Goal: Transaction & Acquisition: Download file/media

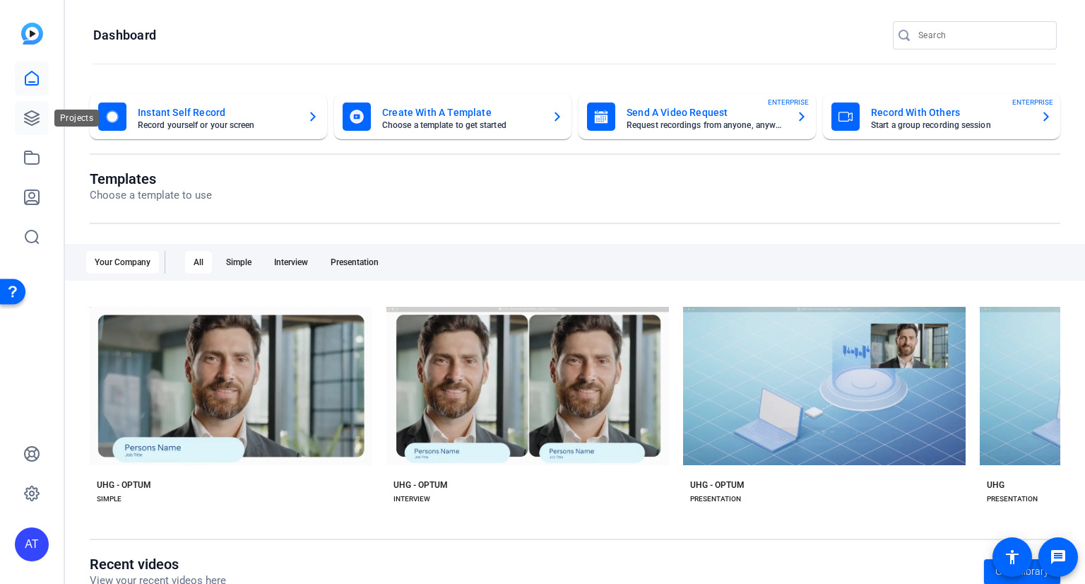
click at [35, 118] on icon at bounding box center [31, 118] width 17 height 17
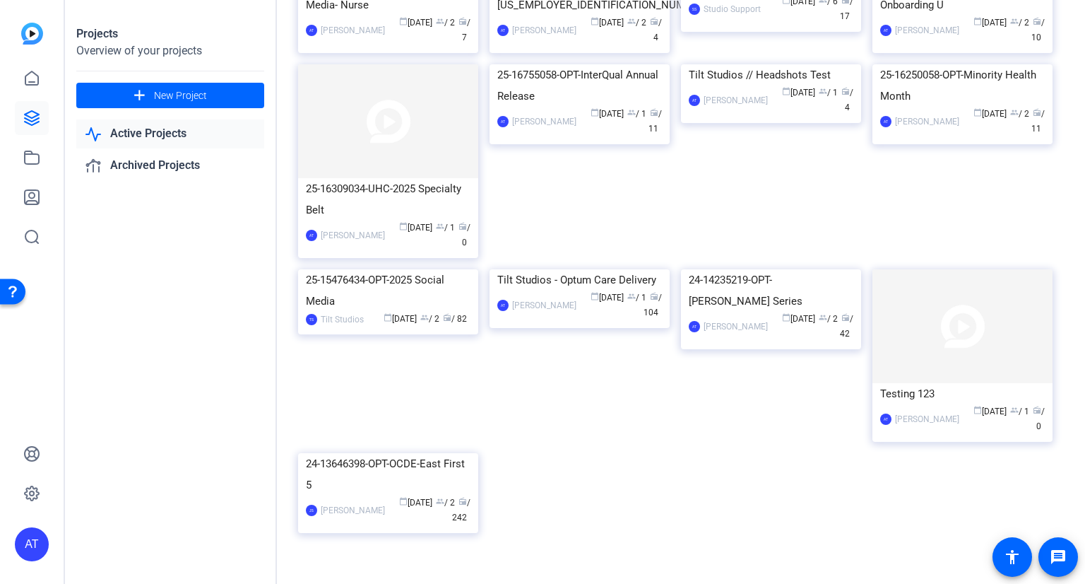
scroll to position [495, 0]
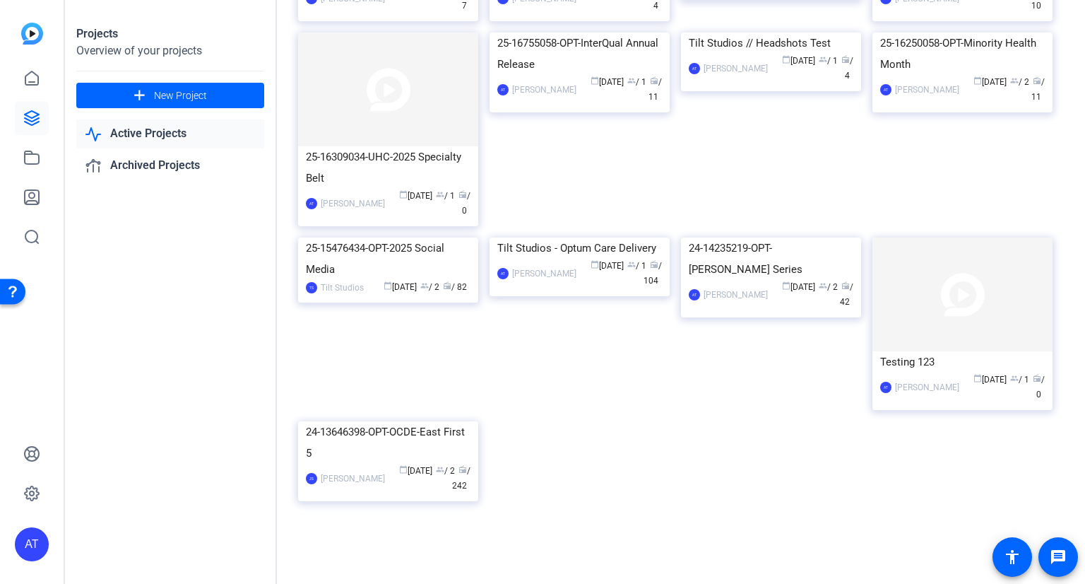
click at [394, 237] on img at bounding box center [388, 237] width 180 height 0
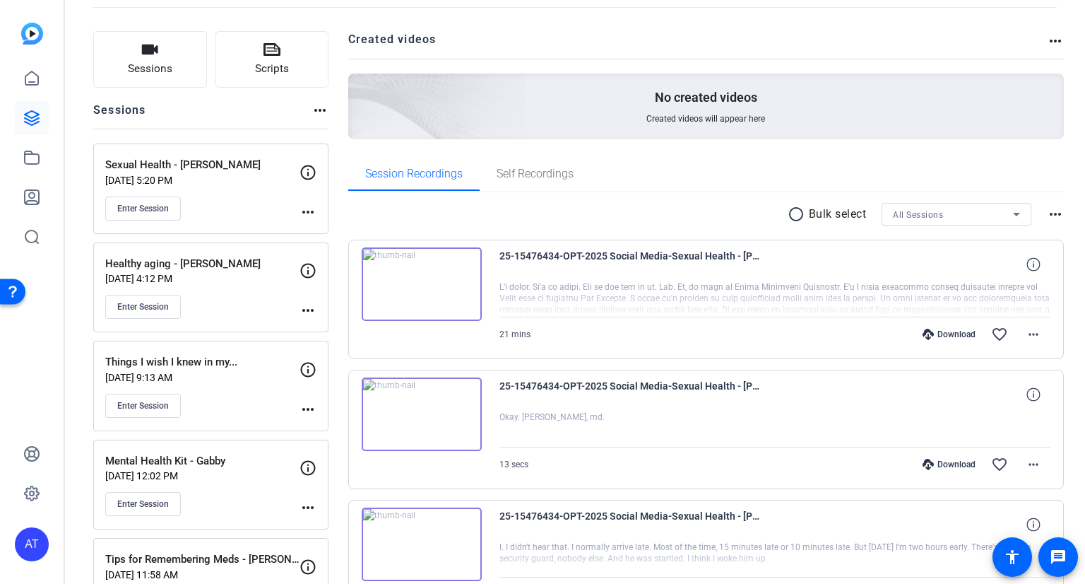
scroll to position [141, 0]
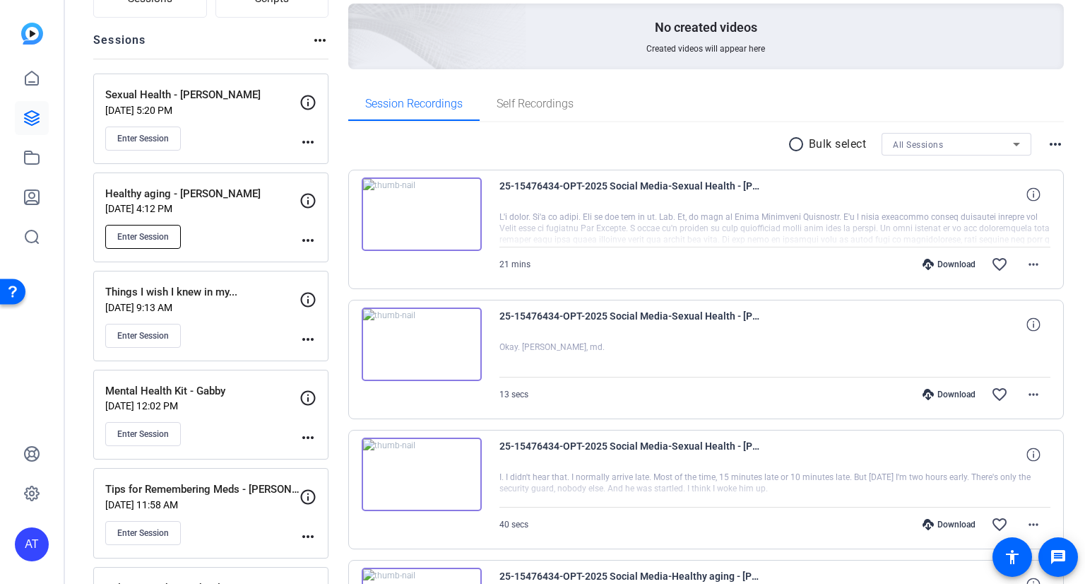
click at [163, 235] on span "Enter Session" at bounding box center [143, 236] width 52 height 11
click at [247, 218] on div "Healthy aging - [PERSON_NAME] [DATE] 4:12 PM Enter Session" at bounding box center [202, 218] width 194 height 64
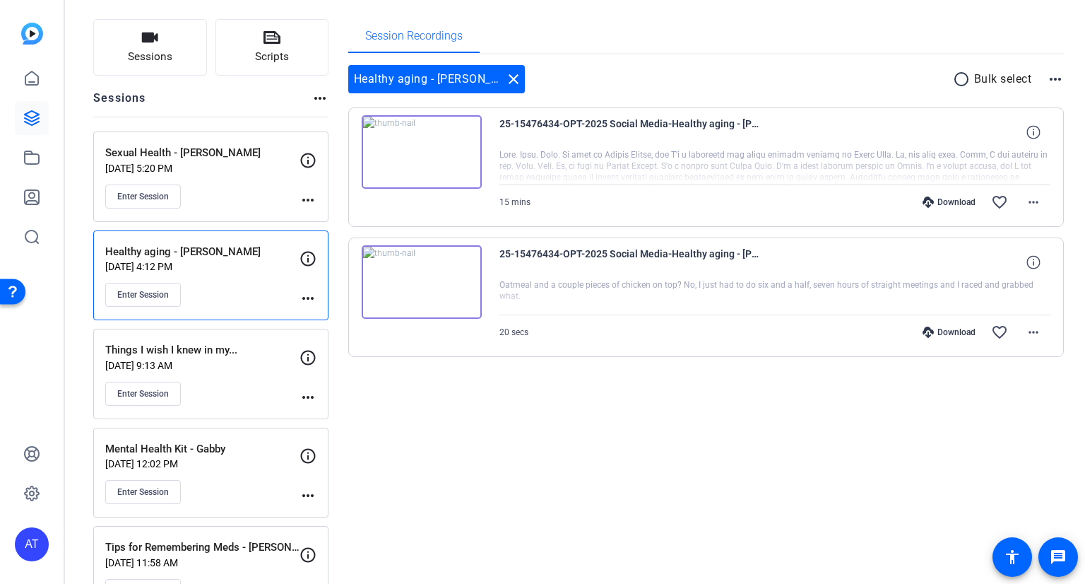
scroll to position [0, 0]
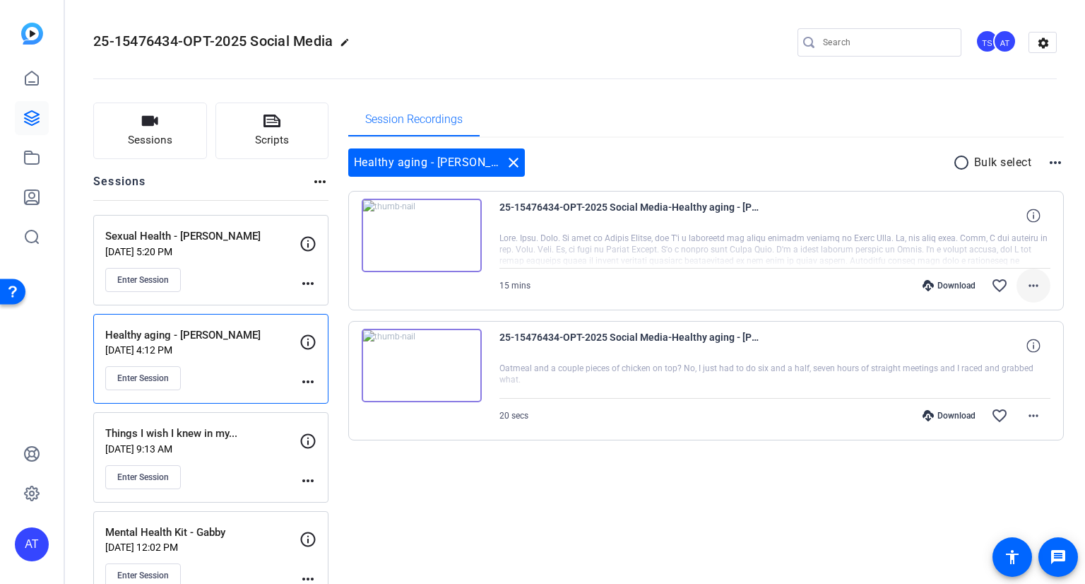
click at [1027, 295] on span at bounding box center [1034, 285] width 34 height 34
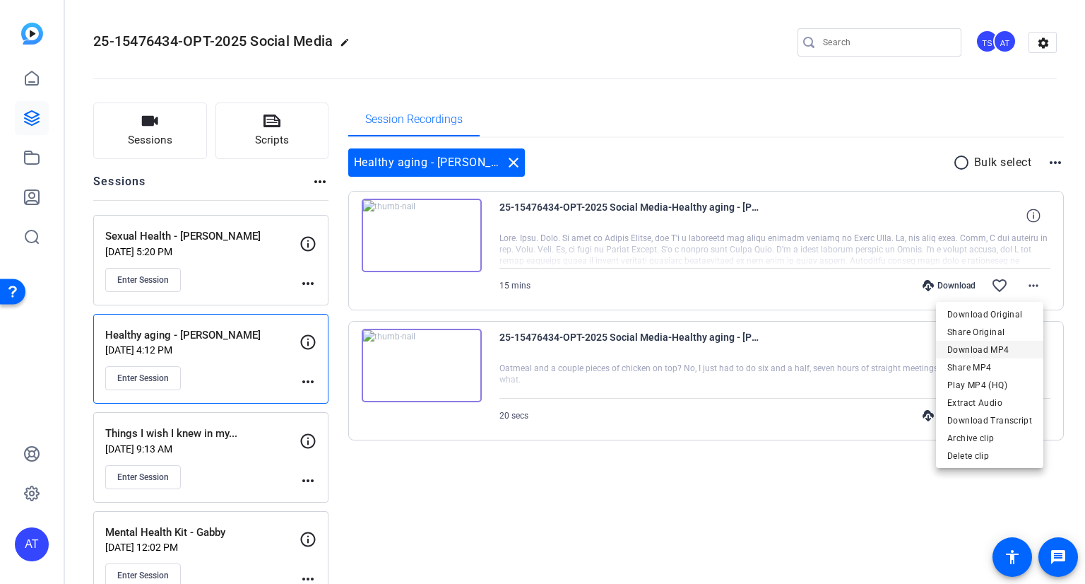
click at [964, 348] on span "Download MP4" at bounding box center [989, 349] width 85 height 17
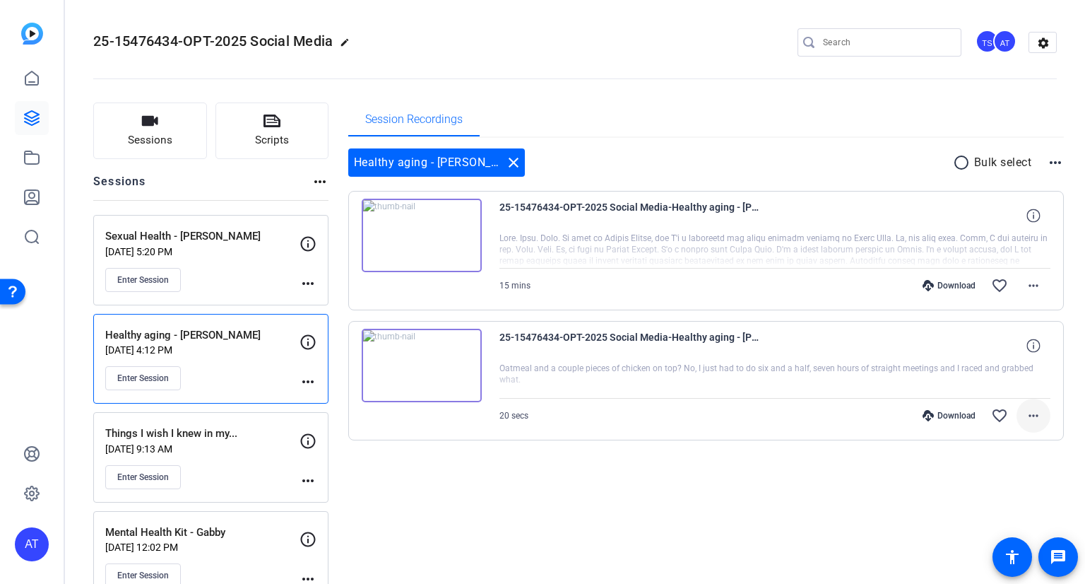
click at [1032, 418] on mat-icon "more_horiz" at bounding box center [1033, 415] width 17 height 17
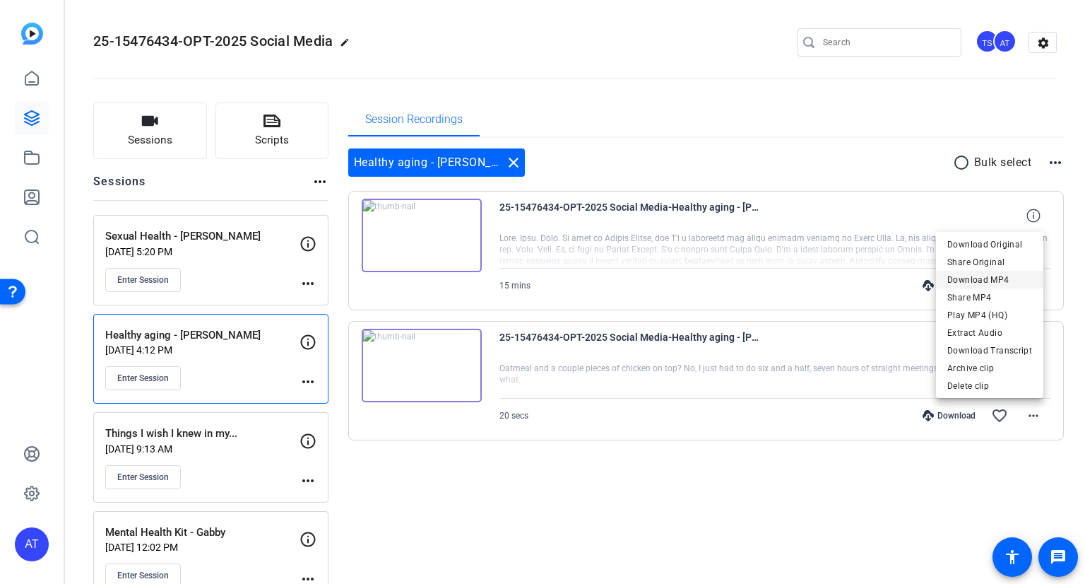
click at [975, 278] on span "Download MP4" at bounding box center [989, 279] width 85 height 17
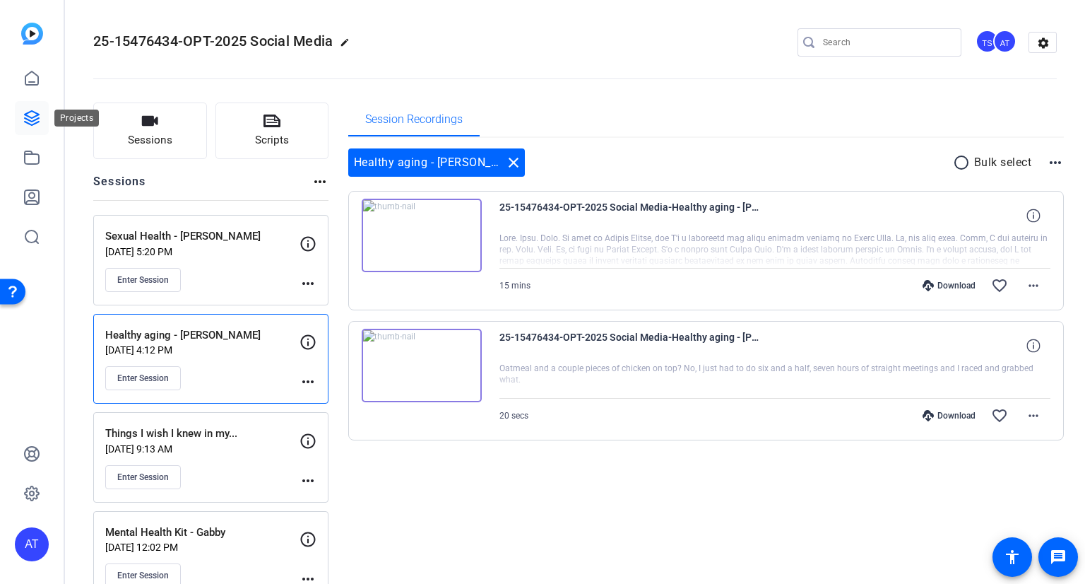
click at [24, 124] on icon at bounding box center [31, 118] width 17 height 17
